Goal: Go to known website: Access a specific website the user already knows

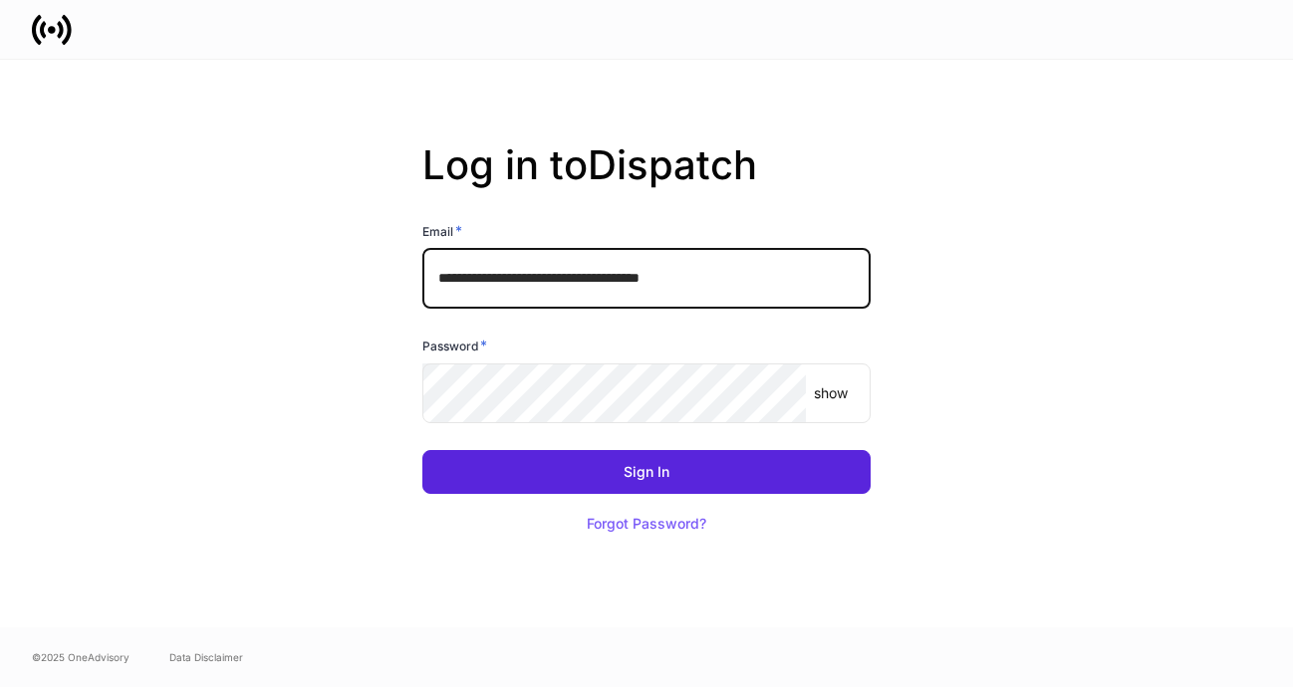
click at [823, 289] on input "**********" at bounding box center [646, 279] width 448 height 60
type input "**********"
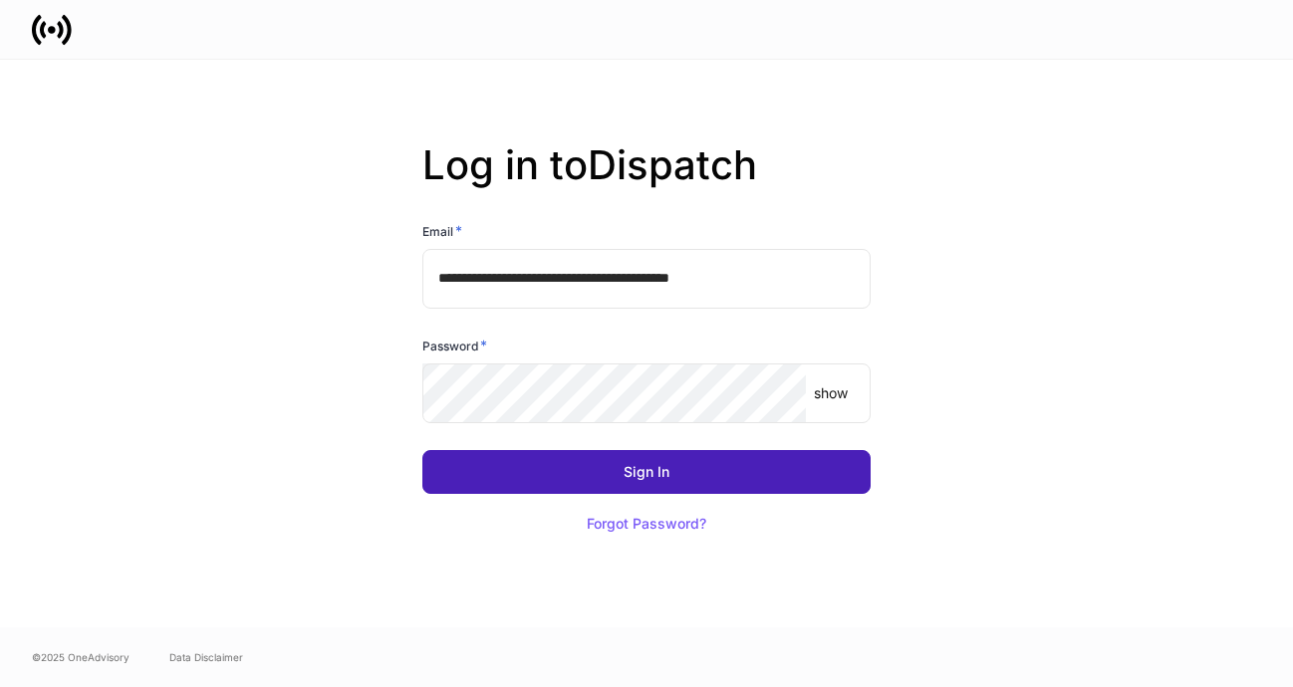
click at [712, 473] on button "Sign In" at bounding box center [646, 472] width 448 height 44
